Goal: Task Accomplishment & Management: Complete application form

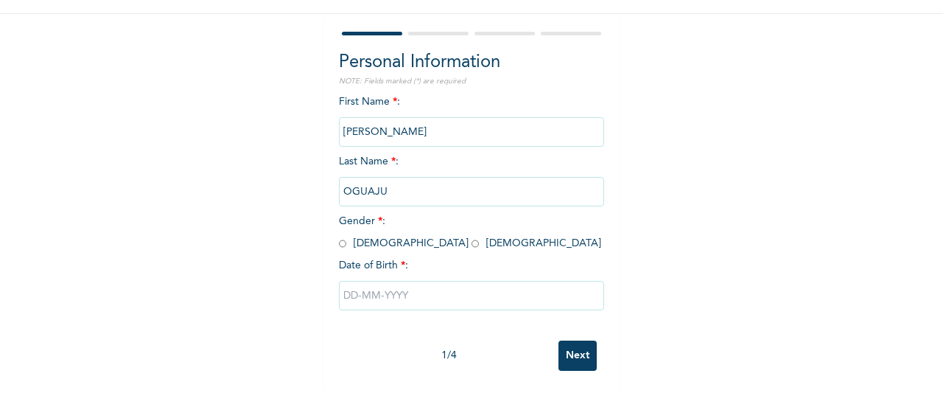
scroll to position [127, 0]
click at [339, 236] on input "radio" at bounding box center [342, 243] width 7 height 14
radio input "true"
click at [405, 286] on input "text" at bounding box center [471, 295] width 265 height 29
select select "9"
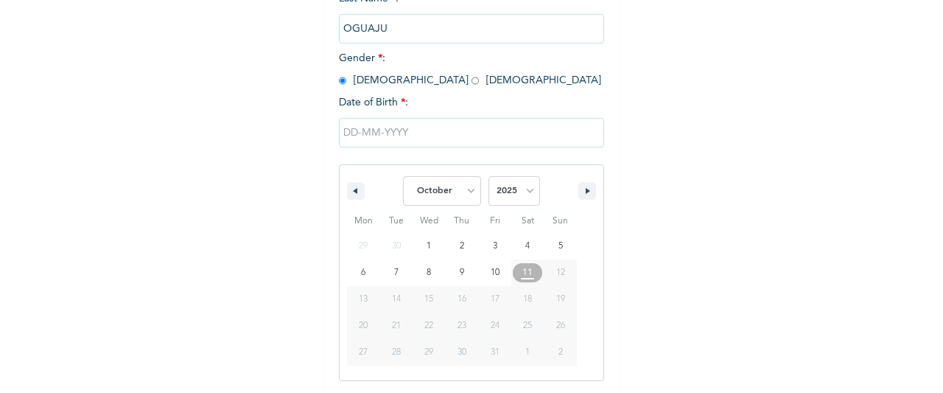
scroll to position [278, 0]
click at [518, 193] on select "2025 2024 2023 2022 2021 2020 2019 2018 2017 2016 2015 2014 2013 2012 2011 2010…" at bounding box center [514, 189] width 52 height 29
select select "1995"
click at [488, 177] on select "2025 2024 2023 2022 2021 2020 2019 2018 2017 2016 2015 2014 2013 2012 2011 2010…" at bounding box center [514, 189] width 52 height 29
click at [465, 191] on select "January February March April May June July August September October November De…" at bounding box center [442, 189] width 78 height 29
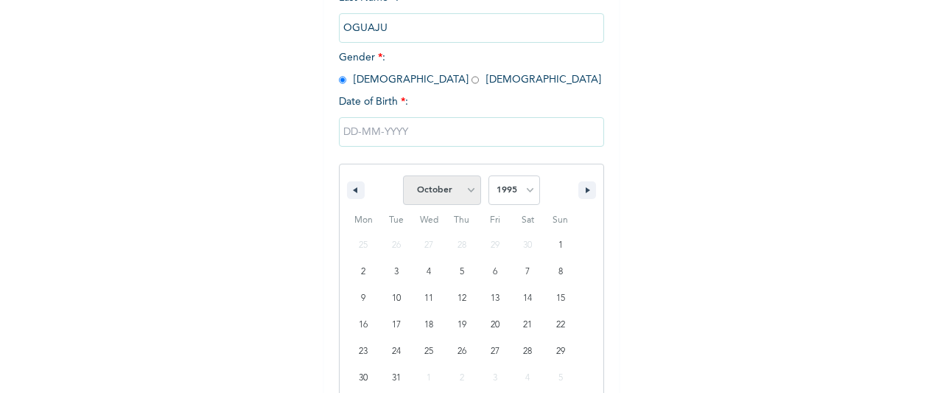
select select "2"
click at [403, 177] on select "January February March April May June July August September October November De…" at bounding box center [442, 189] width 78 height 29
type input "[DATE]"
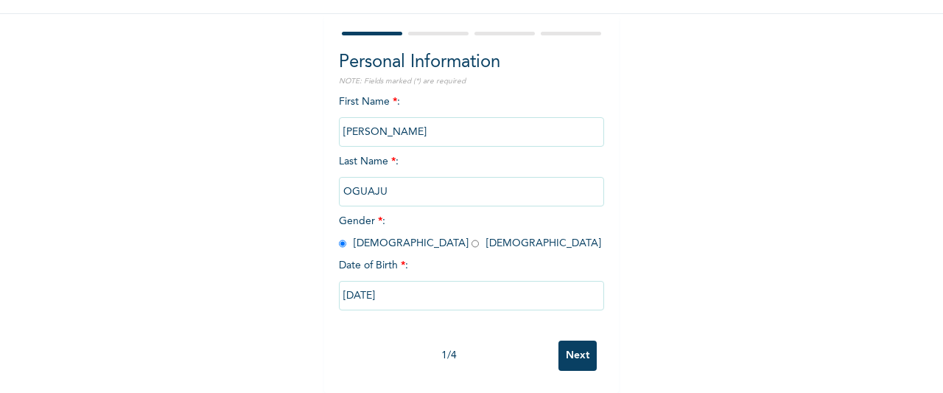
scroll to position [127, 0]
click at [560, 346] on input "Next" at bounding box center [577, 355] width 38 height 30
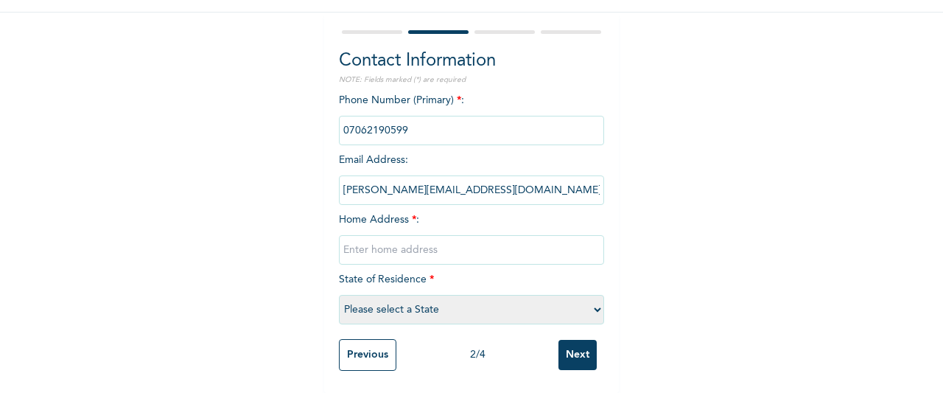
click at [421, 235] on input "text" at bounding box center [471, 249] width 265 height 29
type input "o"
type input "a"
type input "Adrova still waters off Elegushi beach [GEOGRAPHIC_DATA]"
click at [589, 295] on select "Please select a State [PERSON_NAME] (FCT) [PERSON_NAME] Ibom [GEOGRAPHIC_DATA] …" at bounding box center [471, 309] width 265 height 29
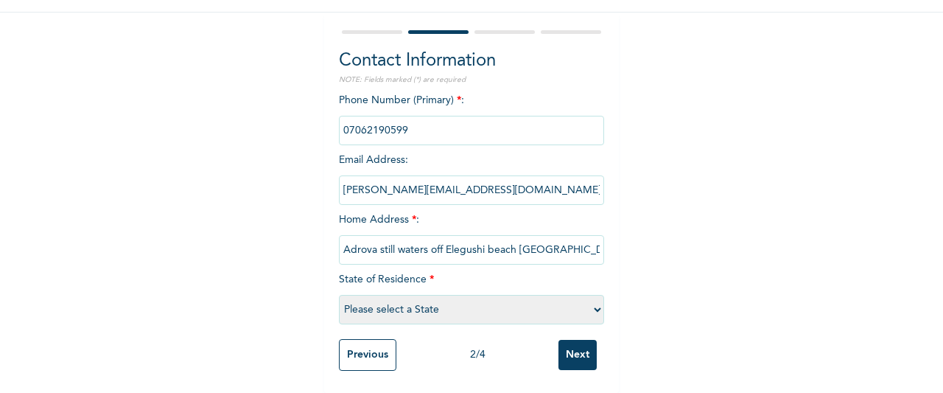
select select "4"
click at [339, 295] on select "Please select a State [PERSON_NAME] (FCT) [PERSON_NAME] Ibom [GEOGRAPHIC_DATA] …" at bounding box center [471, 309] width 265 height 29
click at [569, 340] on input "Next" at bounding box center [577, 355] width 38 height 30
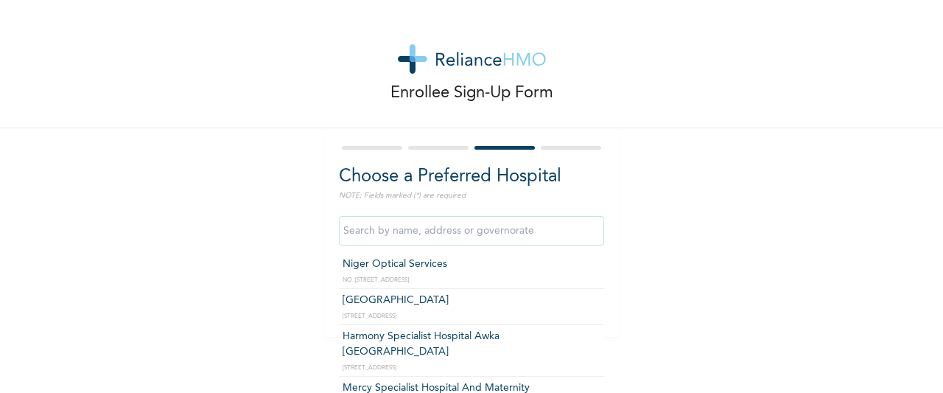
click at [460, 231] on input "text" at bounding box center [471, 230] width 265 height 29
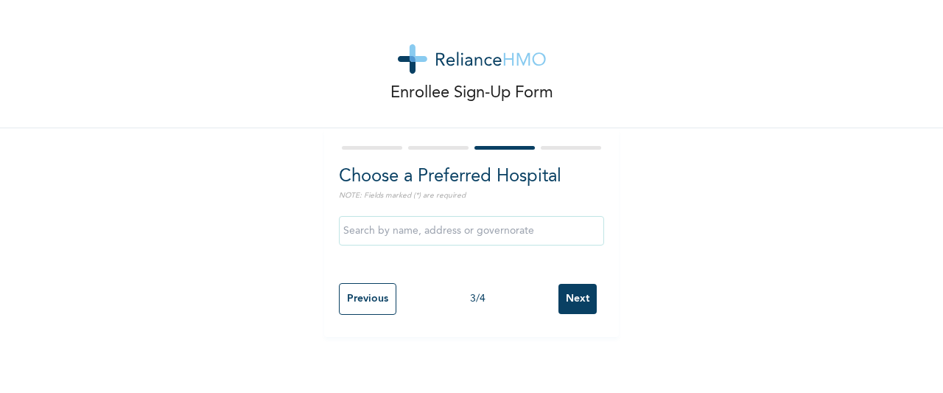
click at [267, 198] on div "Enrollee Sign-Up Form Choose a Preferred Hospital NOTE: Fields marked (*) are r…" at bounding box center [471, 168] width 943 height 337
click at [362, 295] on input "Previous" at bounding box center [367, 299] width 57 height 32
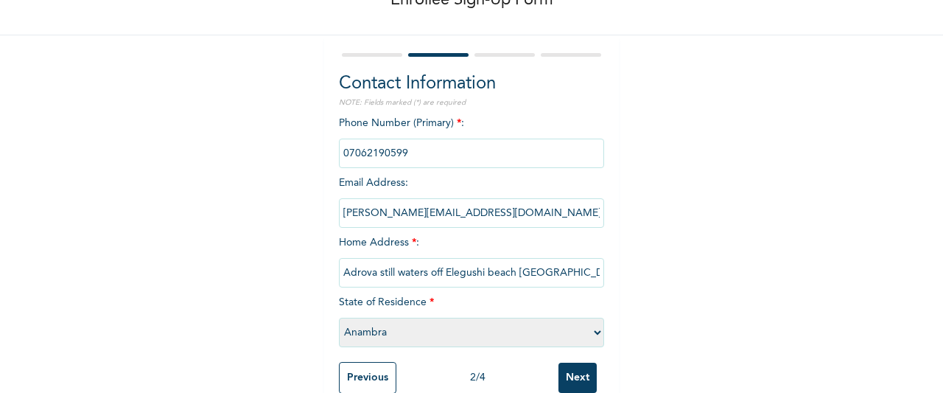
scroll to position [94, 0]
click at [591, 334] on select "Please select a State [PERSON_NAME] (FCT) [PERSON_NAME] Ibom [GEOGRAPHIC_DATA] …" at bounding box center [471, 331] width 265 height 29
select select "25"
click at [339, 317] on select "Please select a State [PERSON_NAME] (FCT) [PERSON_NAME] Ibom [GEOGRAPHIC_DATA] …" at bounding box center [471, 331] width 265 height 29
click at [574, 371] on input "Next" at bounding box center [577, 377] width 38 height 30
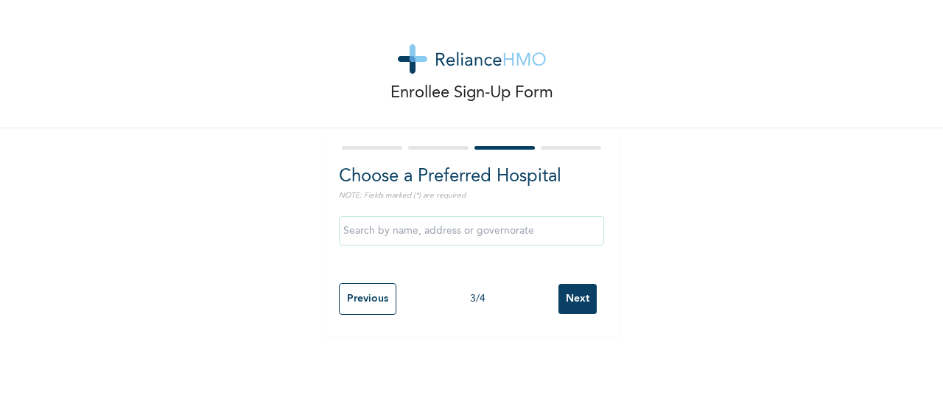
scroll to position [0, 0]
click at [435, 235] on input "text" at bounding box center [471, 230] width 265 height 29
click at [589, 231] on input "Wellpath Physiotherapy And Wellness Ltd - [GEOGRAPHIC_DATA]" at bounding box center [471, 230] width 265 height 29
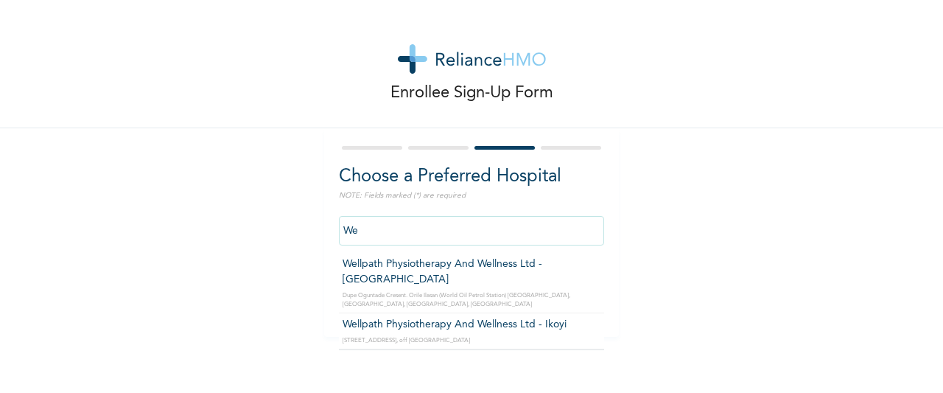
type input "W"
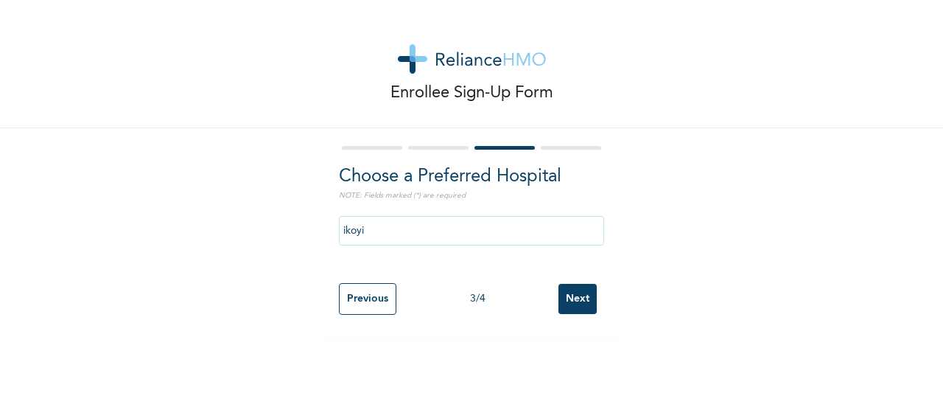
click at [598, 376] on div "Enrollee Sign-Up Form Choose a Preferred Hospital NOTE: Fields marked (*) are r…" at bounding box center [471, 196] width 943 height 393
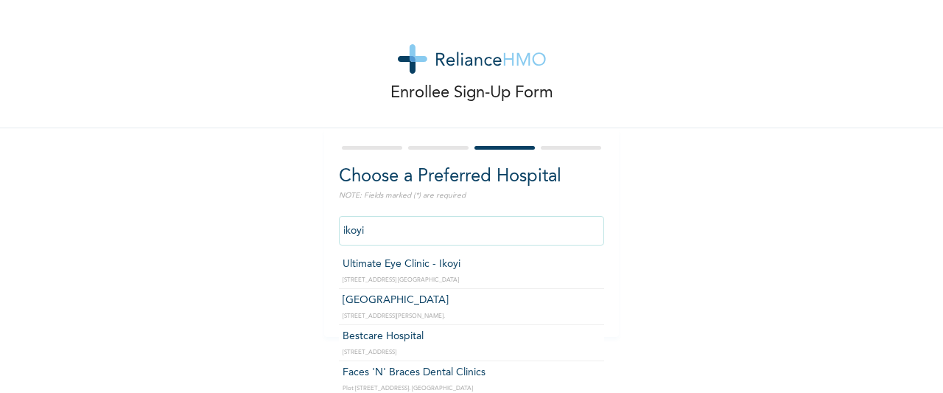
click at [508, 231] on input "ikoyi" at bounding box center [471, 230] width 265 height 29
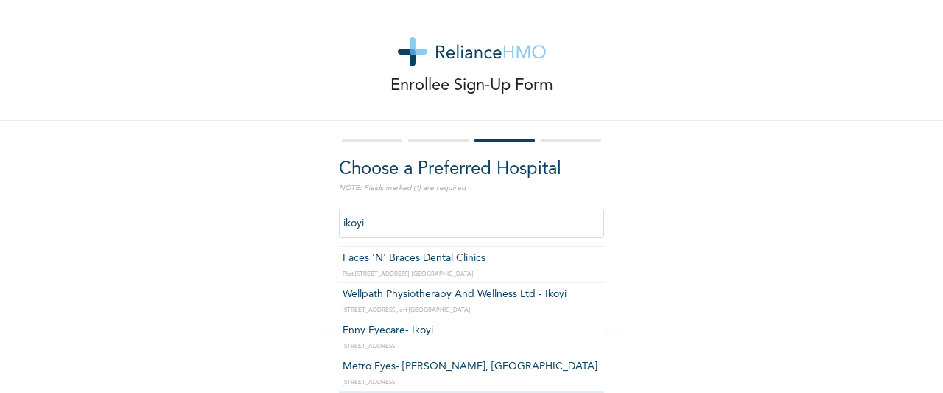
scroll to position [77, 0]
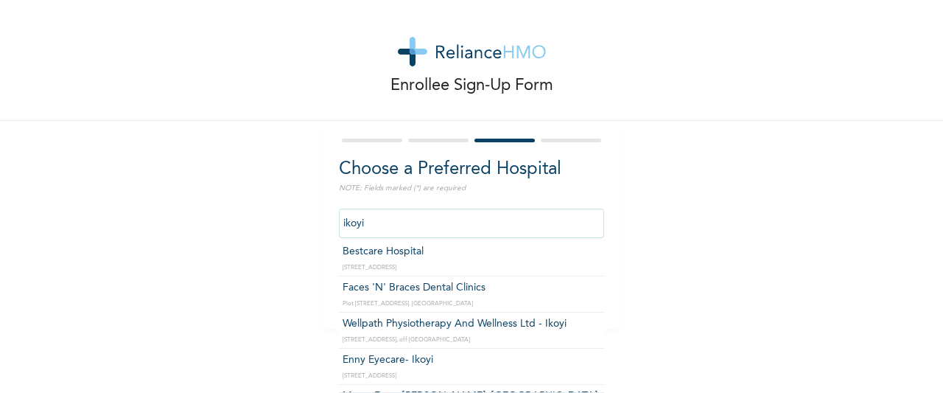
type input "Wellpath Physiotherapy And Wellness Ltd - Ikoyi"
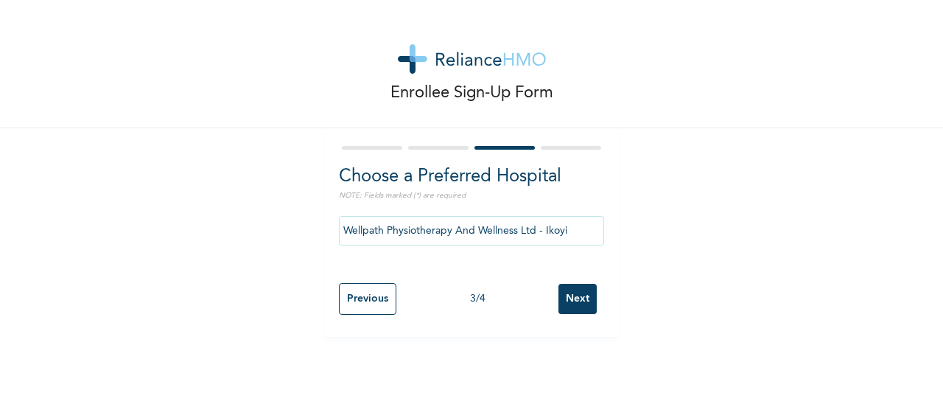
click at [566, 296] on input "Next" at bounding box center [577, 299] width 38 height 30
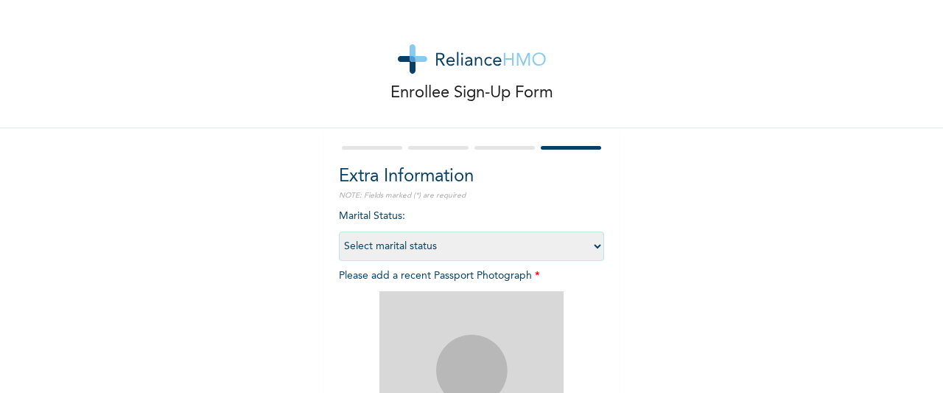
click at [589, 245] on select "Select marital status [DEMOGRAPHIC_DATA] Married [DEMOGRAPHIC_DATA] Widow/[DEMO…" at bounding box center [471, 245] width 265 height 29
select select "1"
click at [339, 231] on select "Select marital status [DEMOGRAPHIC_DATA] Married [DEMOGRAPHIC_DATA] Widow/[DEMO…" at bounding box center [471, 245] width 265 height 29
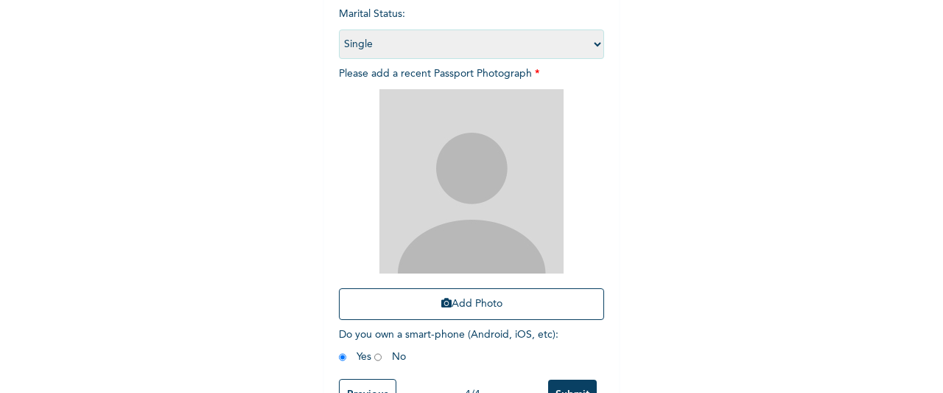
scroll to position [203, 0]
click at [471, 212] on img at bounding box center [471, 180] width 184 height 184
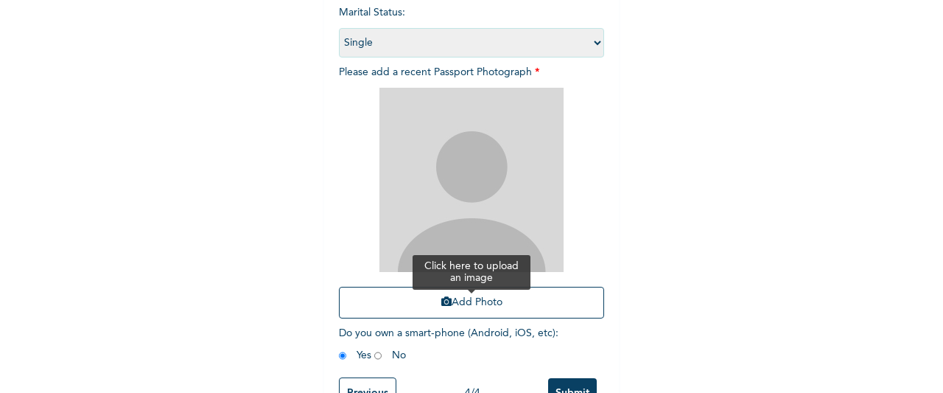
click at [476, 312] on button "Add Photo" at bounding box center [471, 302] width 265 height 32
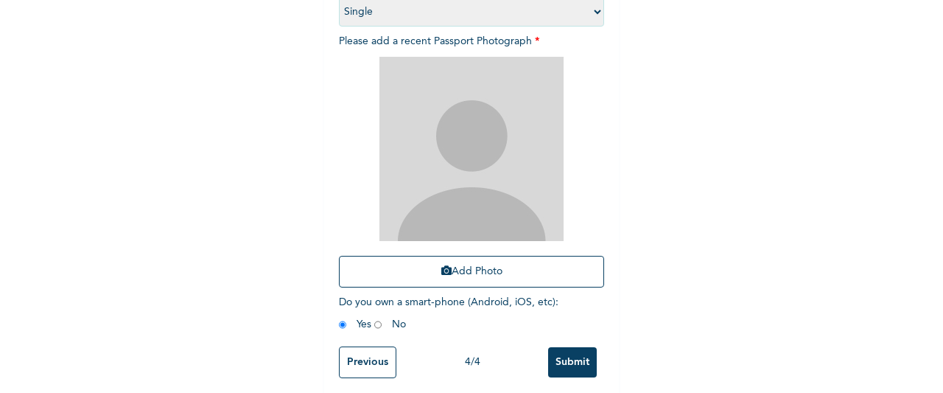
scroll to position [253, 0]
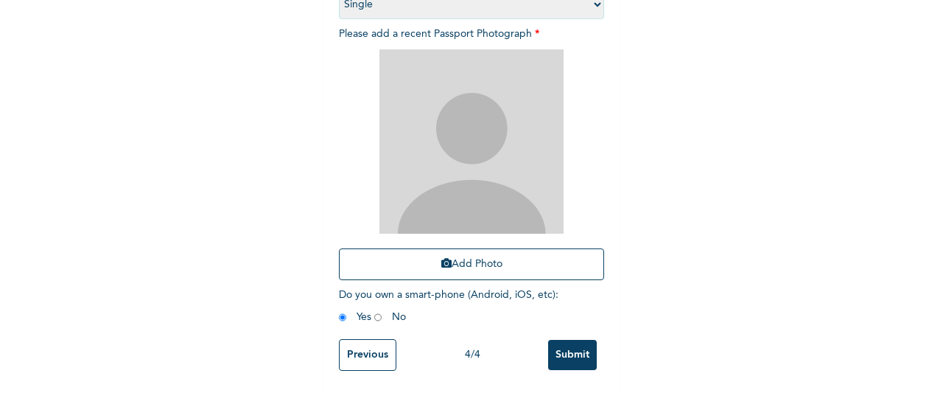
click at [570, 349] on input "Submit" at bounding box center [572, 355] width 49 height 30
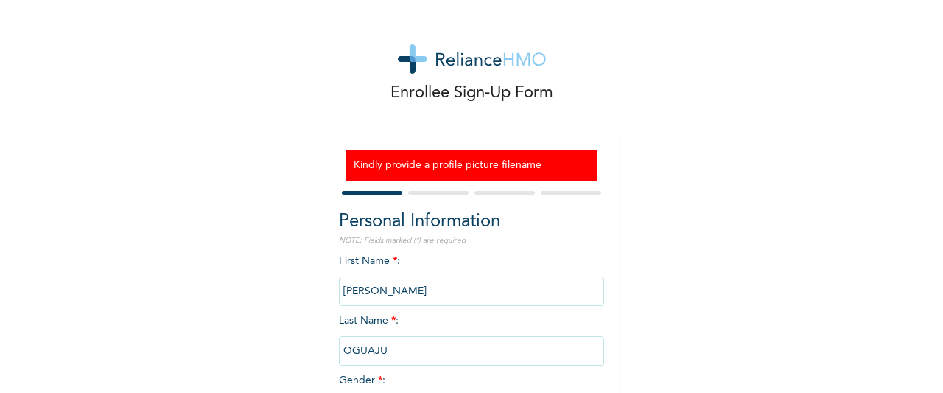
scroll to position [150, 0]
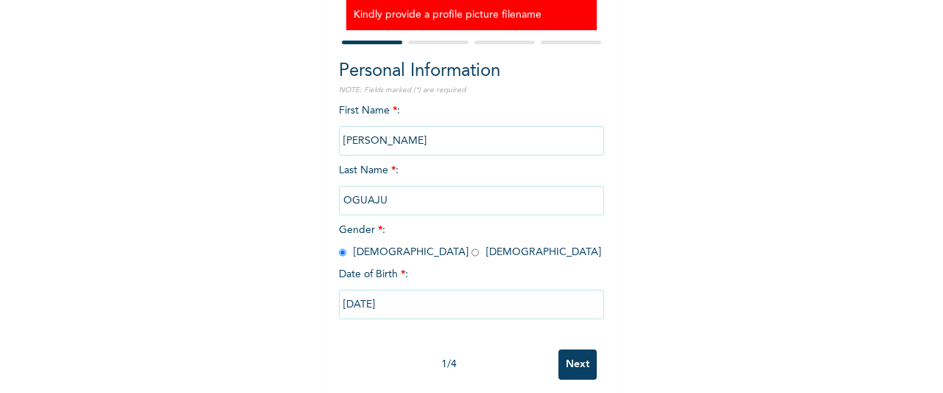
click at [564, 371] on input "Next" at bounding box center [577, 364] width 38 height 30
select select "25"
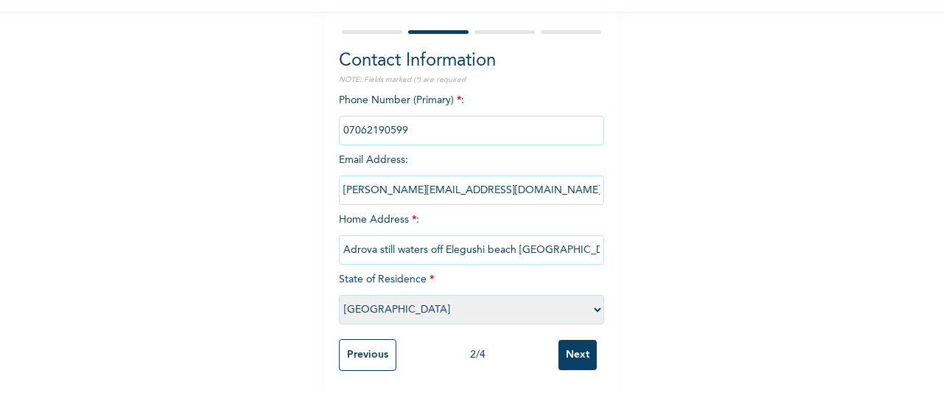
scroll to position [105, 0]
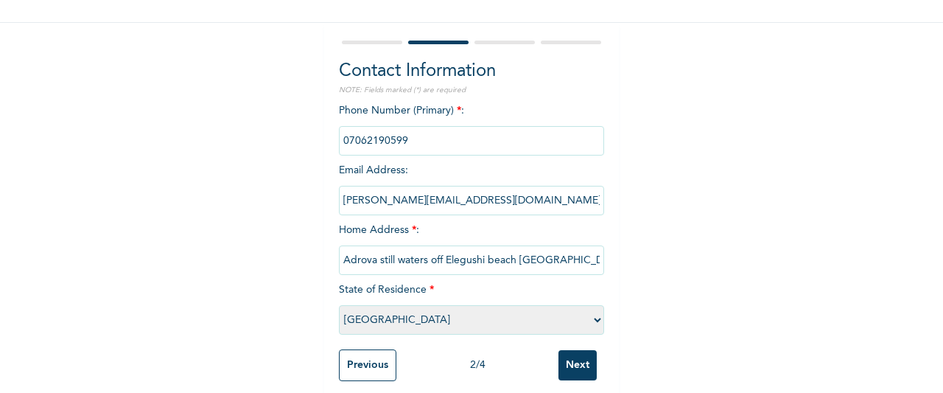
click at [564, 371] on input "Next" at bounding box center [577, 365] width 38 height 30
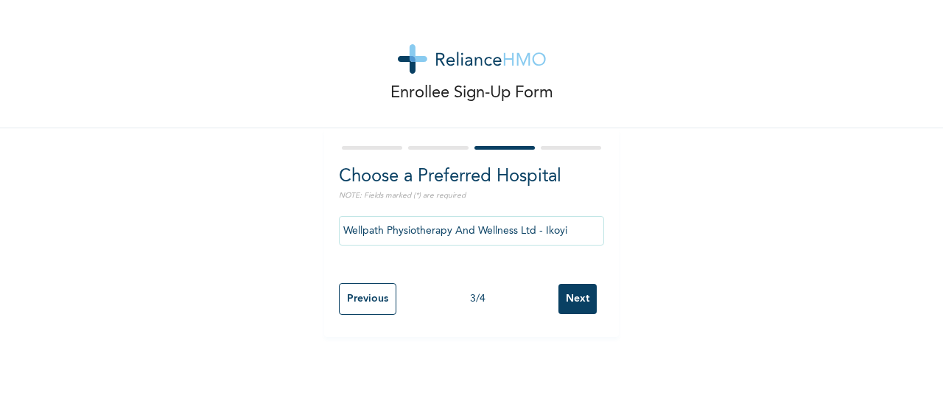
click at [577, 298] on input "Next" at bounding box center [577, 299] width 38 height 30
select select "1"
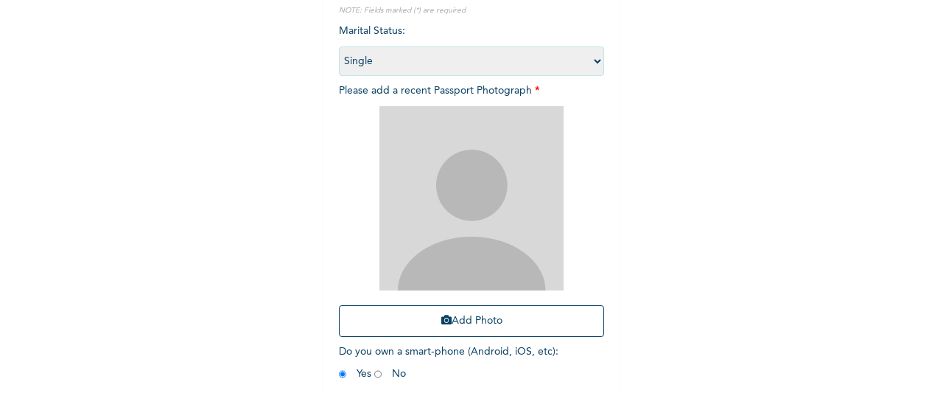
scroll to position [217, 0]
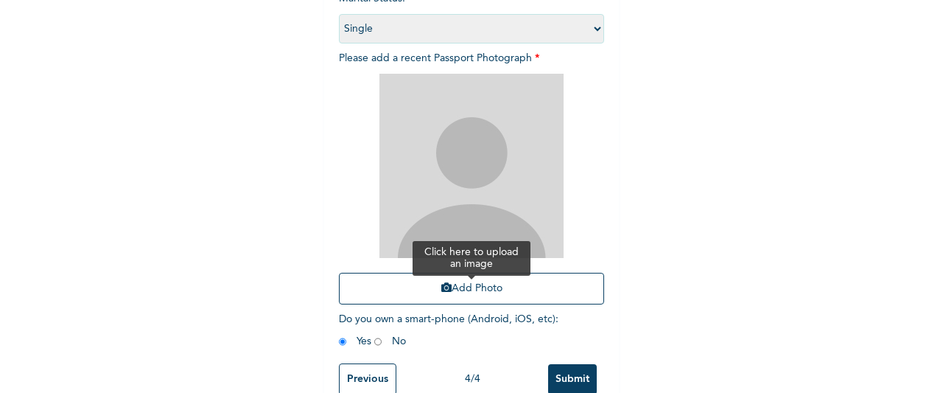
click at [456, 289] on button "Add Photo" at bounding box center [471, 288] width 265 height 32
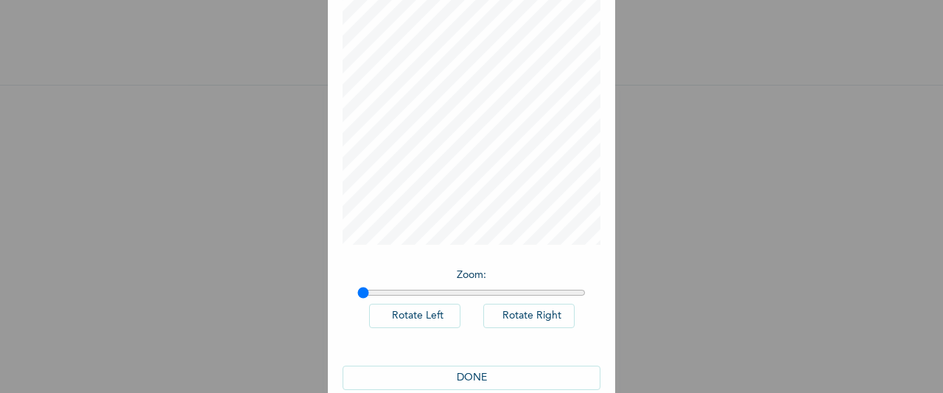
scroll to position [121, 0]
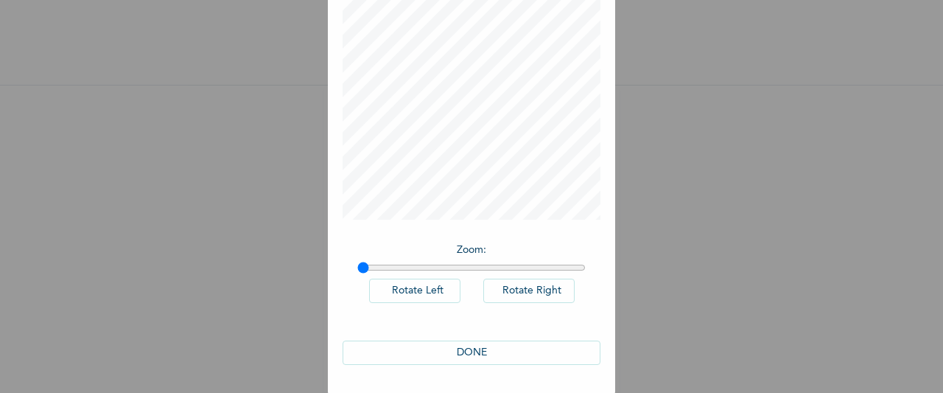
click at [482, 345] on button "DONE" at bounding box center [471, 352] width 258 height 24
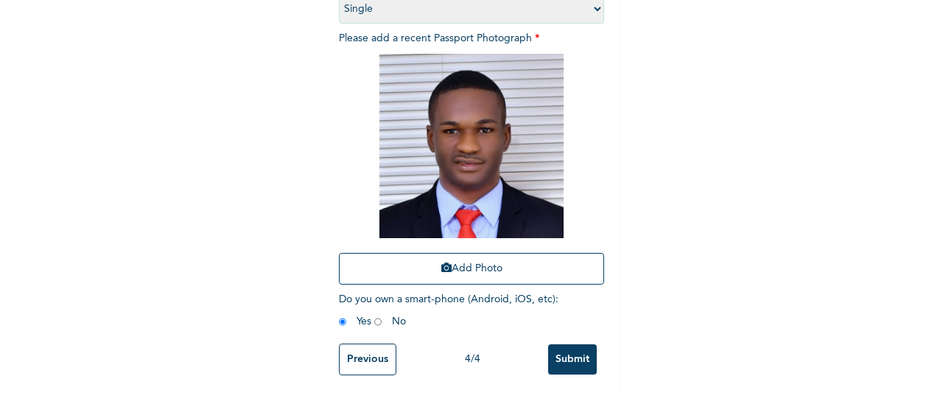
scroll to position [253, 0]
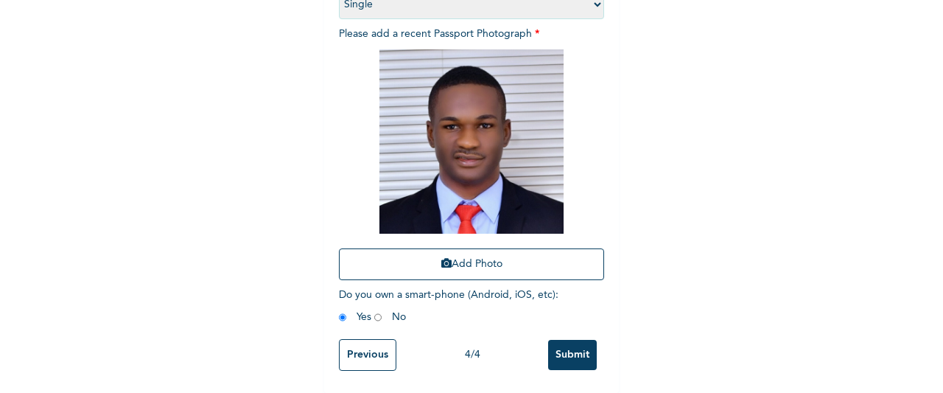
click at [573, 347] on input "Submit" at bounding box center [572, 355] width 49 height 30
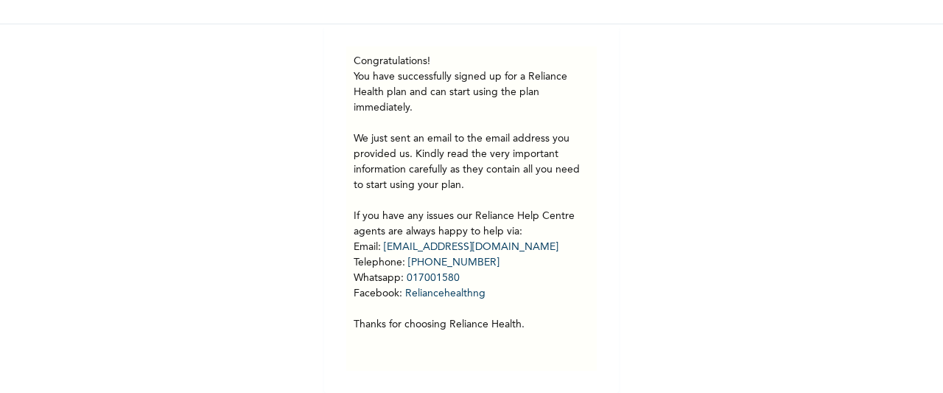
scroll to position [115, 0]
